Goal: Register for event/course

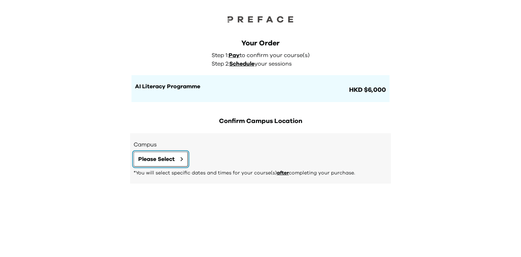
click at [172, 161] on span "Please Select" at bounding box center [156, 159] width 37 height 9
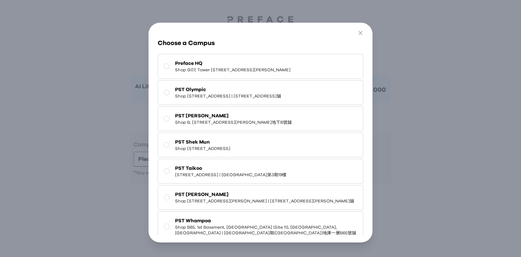
click at [232, 93] on span "PST Olympic" at bounding box center [228, 89] width 106 height 7
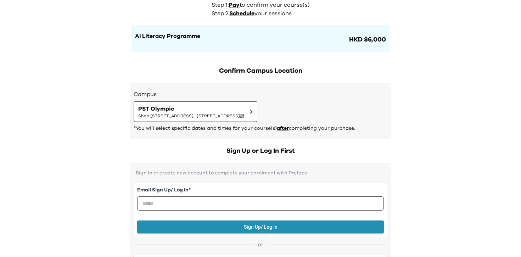
scroll to position [43, 0]
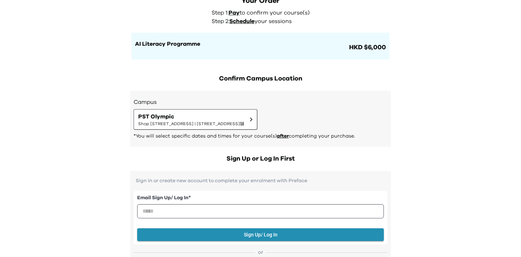
click at [300, 74] on h2 "Confirm Campus Location" at bounding box center [260, 79] width 261 height 10
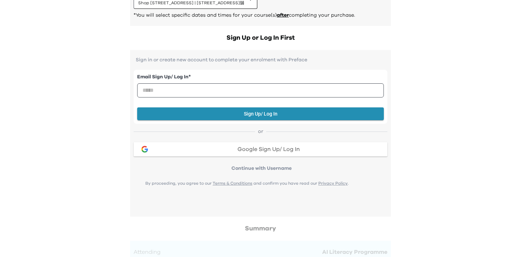
scroll to position [44, 0]
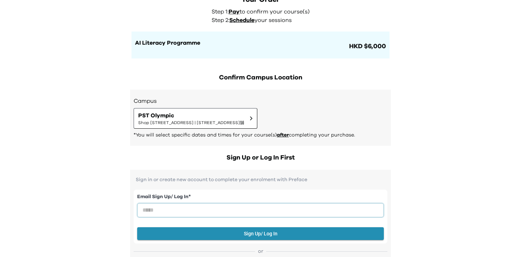
click at [282, 206] on input "email" at bounding box center [260, 210] width 247 height 14
type input "**********"
click at [233, 237] on button "Sign Up/ Log In" at bounding box center [260, 233] width 247 height 13
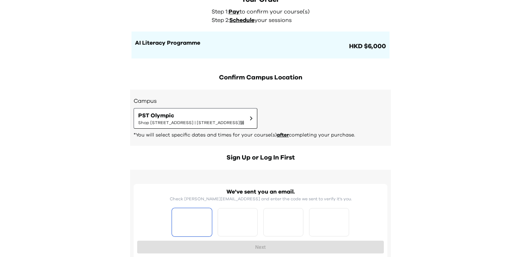
click at [184, 219] on input "Please enter OTP character 1" at bounding box center [192, 222] width 40 height 28
type input "*"
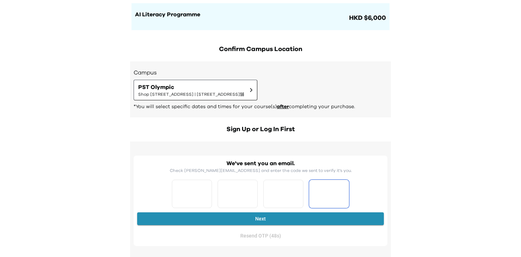
scroll to position [81, 0]
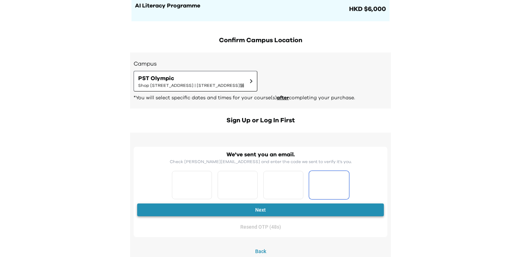
type input "*"
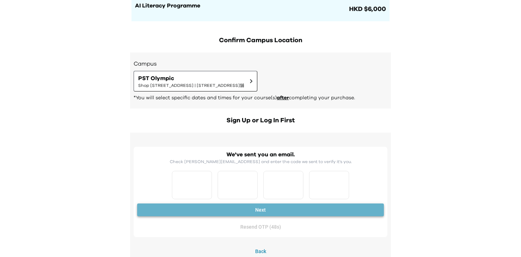
click at [266, 212] on button "Next" at bounding box center [260, 210] width 247 height 13
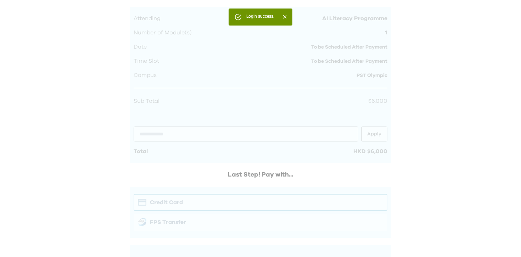
scroll to position [155, 0]
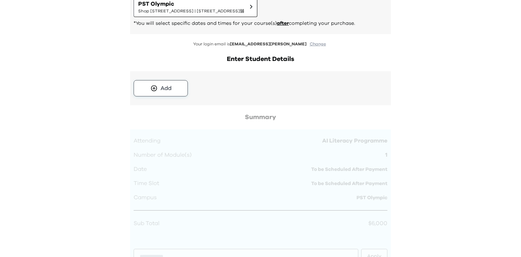
click at [178, 89] on button "Add" at bounding box center [161, 88] width 54 height 16
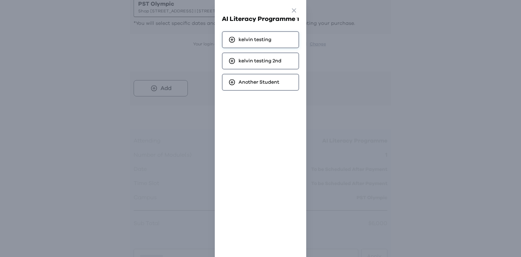
click at [276, 44] on div "kelvin testing" at bounding box center [260, 39] width 77 height 17
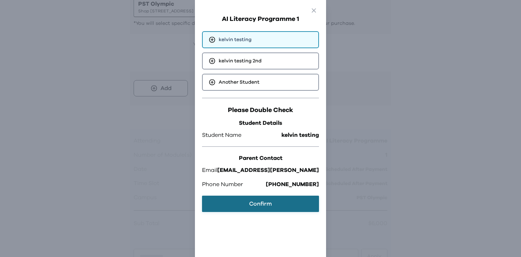
click at [267, 200] on button "Confirm" at bounding box center [260, 204] width 117 height 16
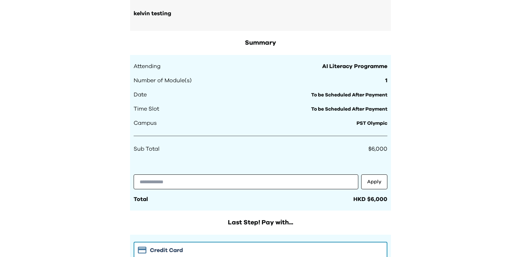
scroll to position [240, 0]
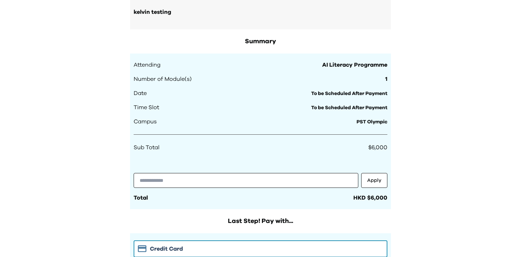
click at [386, 78] on span "1" at bounding box center [387, 79] width 2 height 9
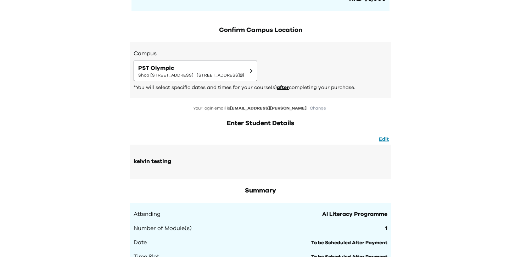
scroll to position [90, 0]
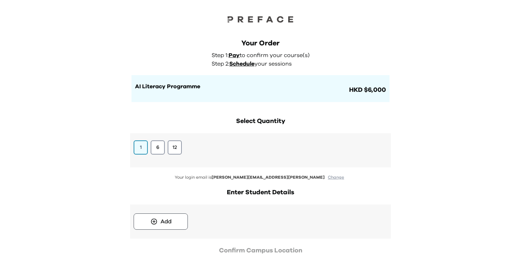
click at [337, 57] on div "Your Order Step 1: Pay to confirm your course(s) Step 2: Schedule your sessions…" at bounding box center [261, 70] width 258 height 64
click at [168, 220] on div "Add" at bounding box center [166, 221] width 11 height 9
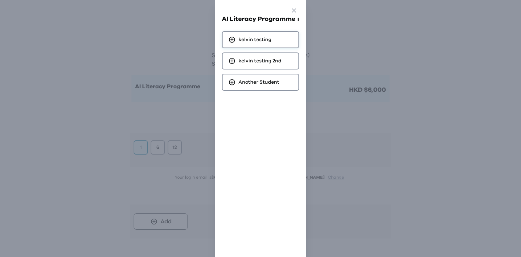
click at [271, 41] on span "kelvin testing" at bounding box center [255, 39] width 33 height 7
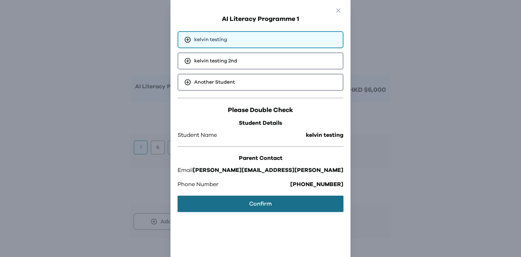
click at [276, 198] on button "Confirm" at bounding box center [261, 204] width 166 height 16
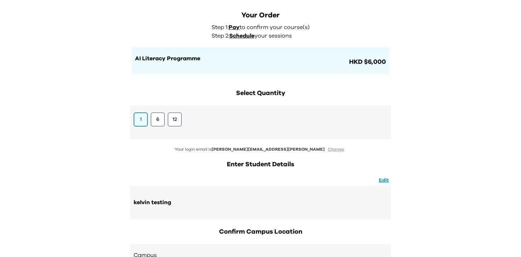
scroll to position [5, 0]
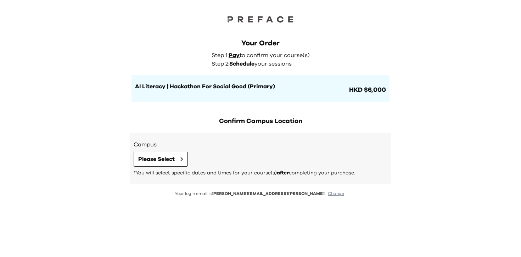
click at [307, 36] on div "Your Order Step 1: Pay to confirm your course(s) Step 2: Schedule your sessions…" at bounding box center [261, 63] width 272 height 78
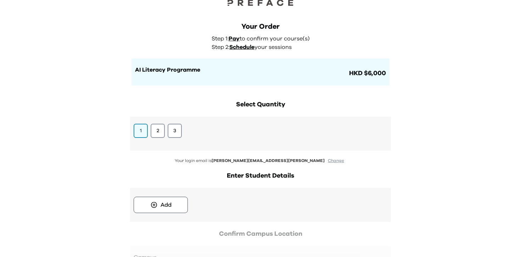
scroll to position [29, 0]
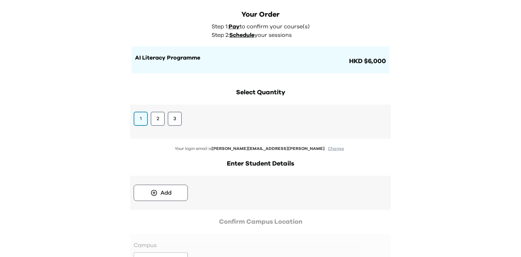
click at [377, 81] on div "Select Quantity 1 2 3 Your login email is [PERSON_NAME][EMAIL_ADDRESS][PERSON_N…" at bounding box center [261, 190] width 272 height 218
